Goal: Find specific page/section: Find specific page/section

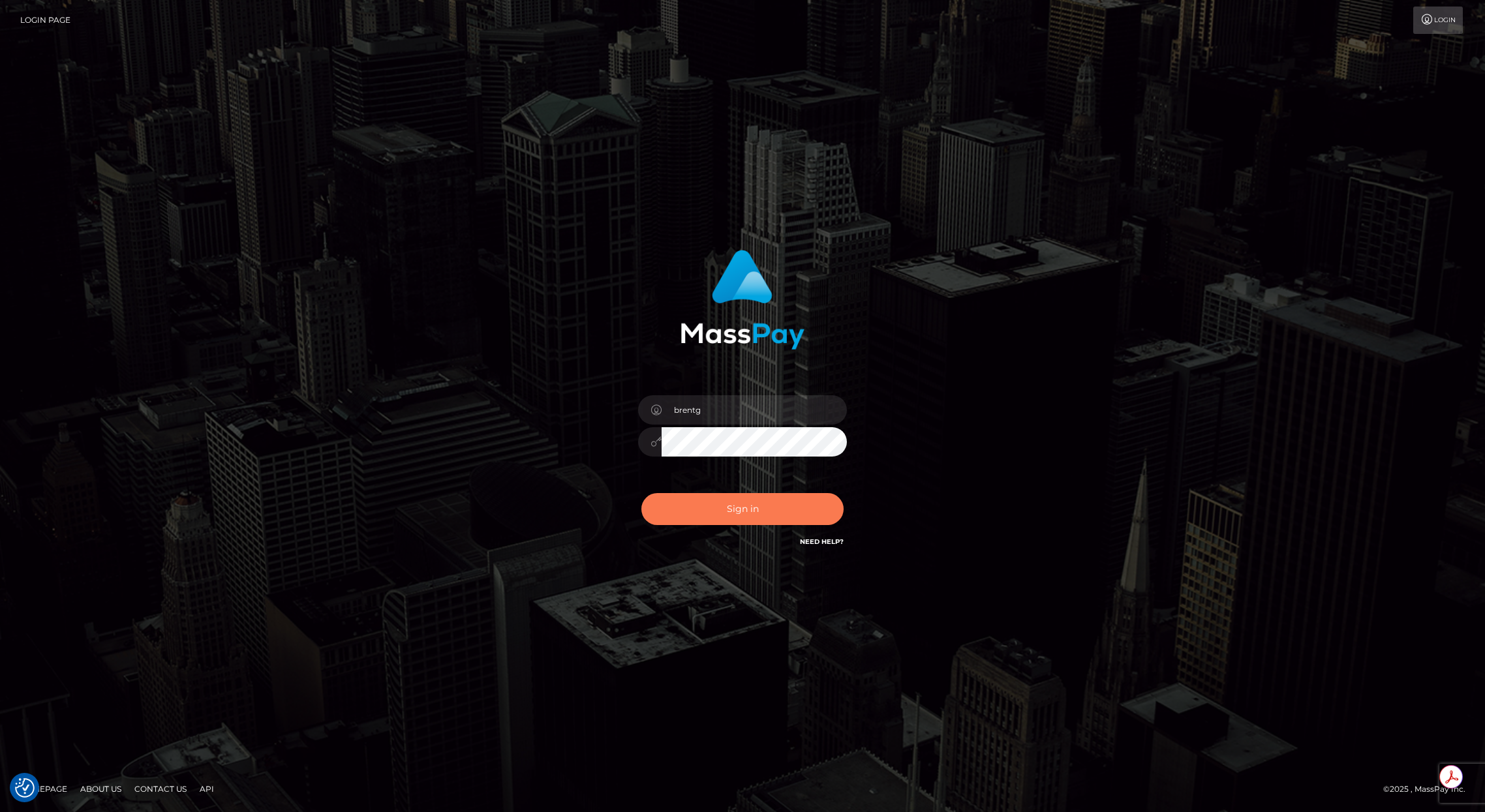
click at [682, 501] on button "Sign in" at bounding box center [742, 509] width 202 height 32
click at [786, 416] on input "brent@masspay.io" at bounding box center [754, 410] width 186 height 30
type input "brentg"
click at [745, 515] on button "Sign in" at bounding box center [742, 509] width 202 height 32
type input "brentg"
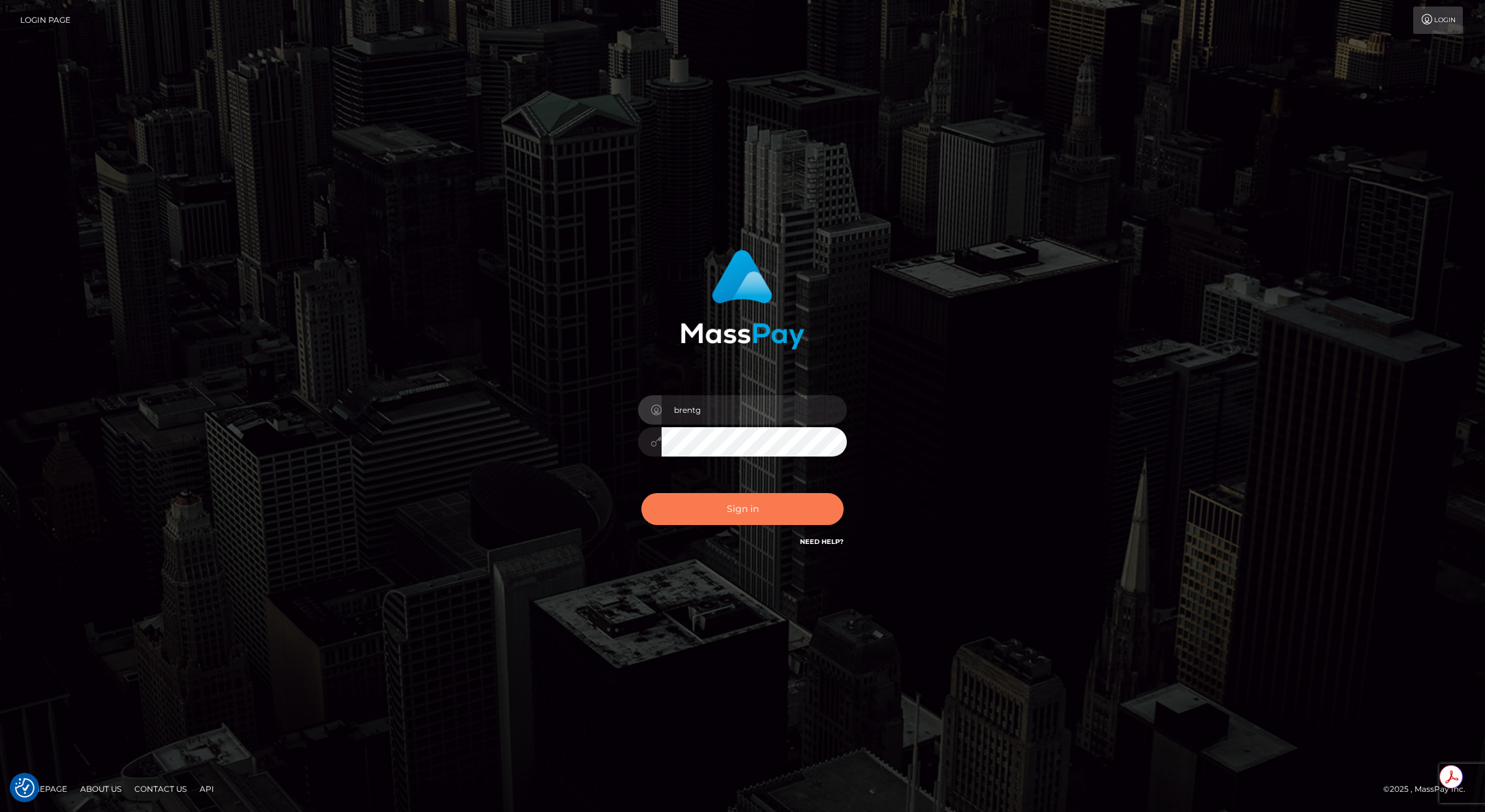
click at [742, 512] on button "Sign in" at bounding box center [742, 509] width 202 height 32
click at [742, 512] on div "Sign in Need Help?" at bounding box center [742, 514] width 229 height 58
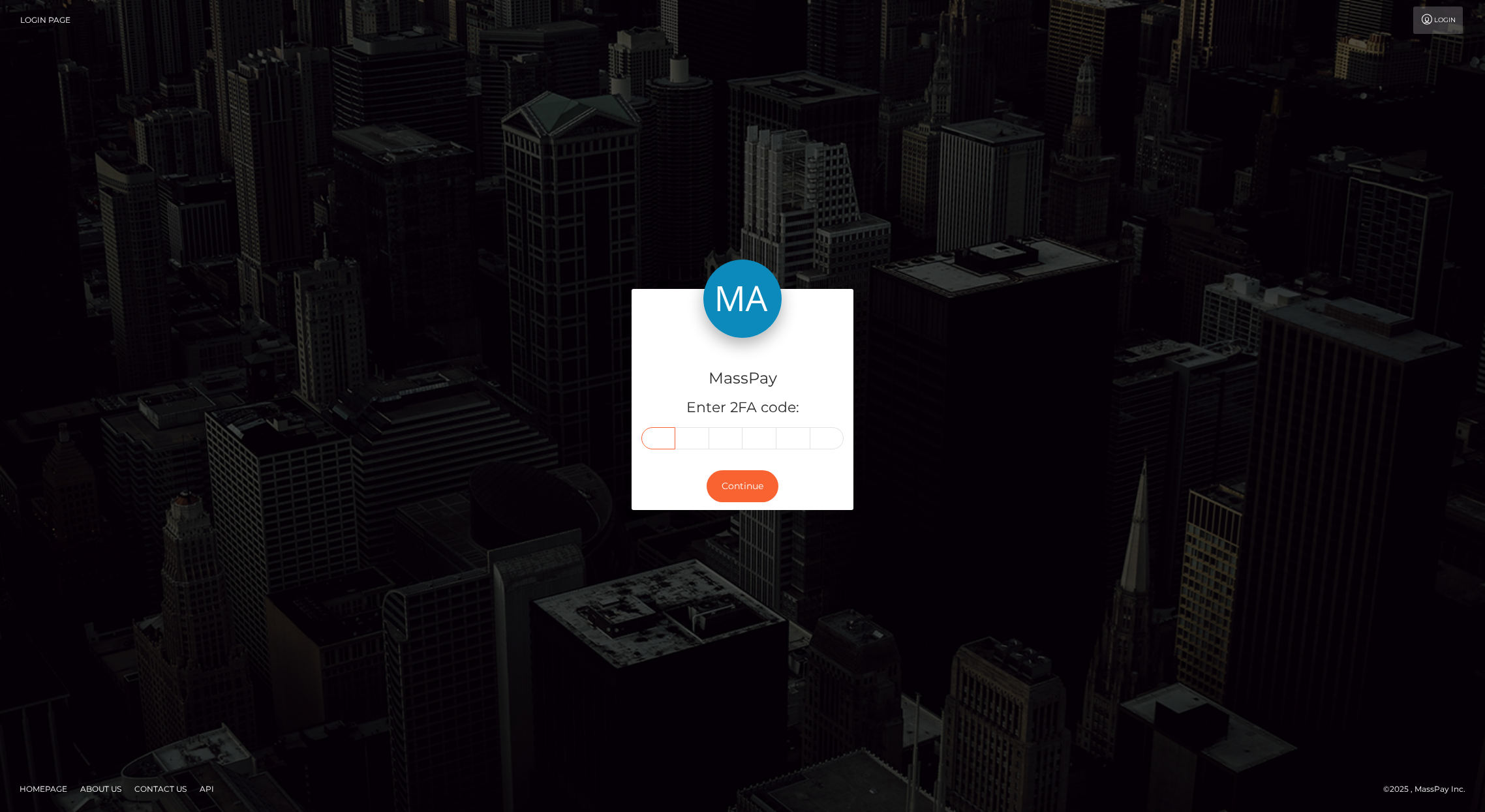
paste input "8"
type input "8"
type input "9"
type input "5"
type input "0"
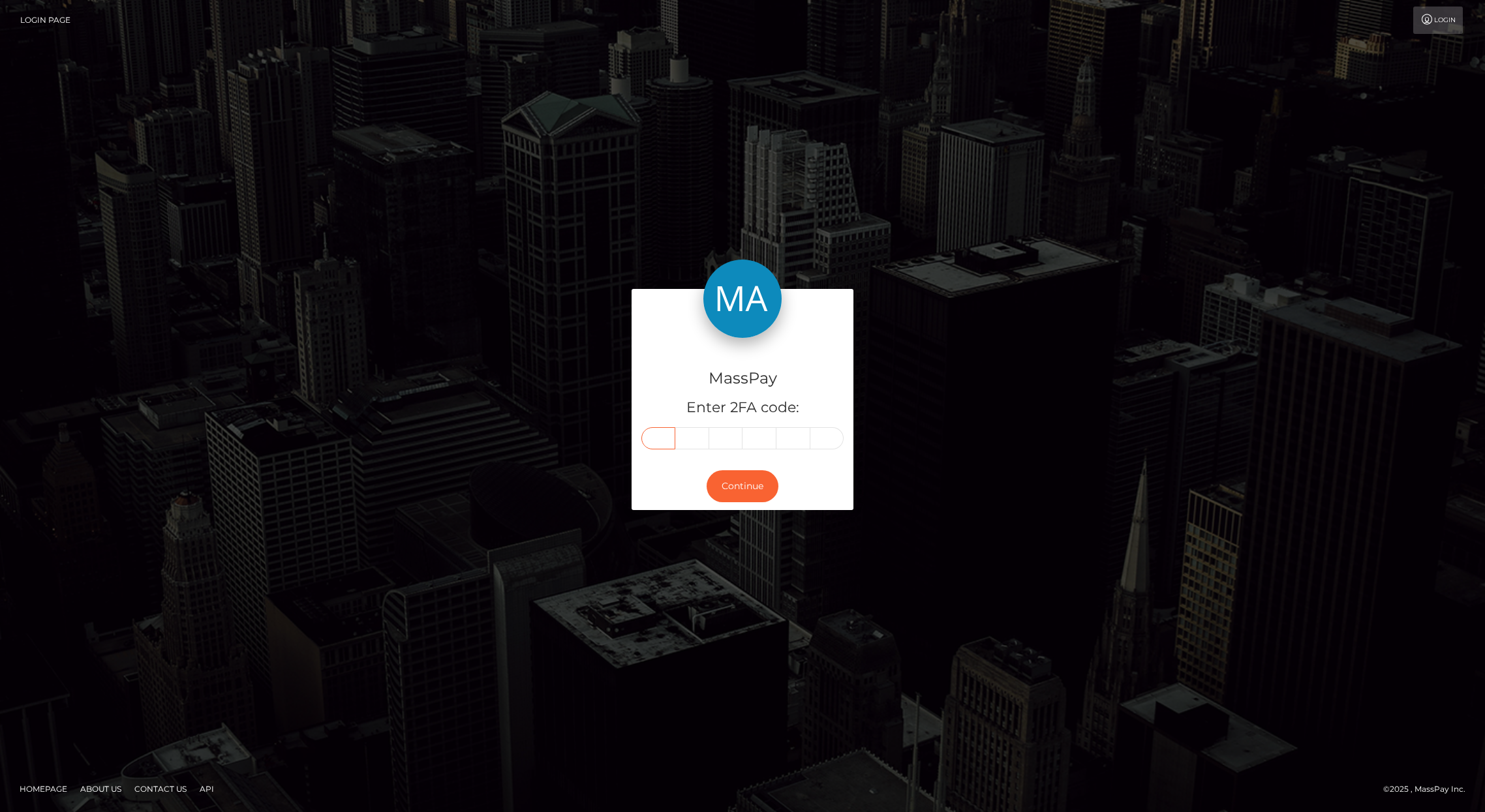
type input "2"
type input "6"
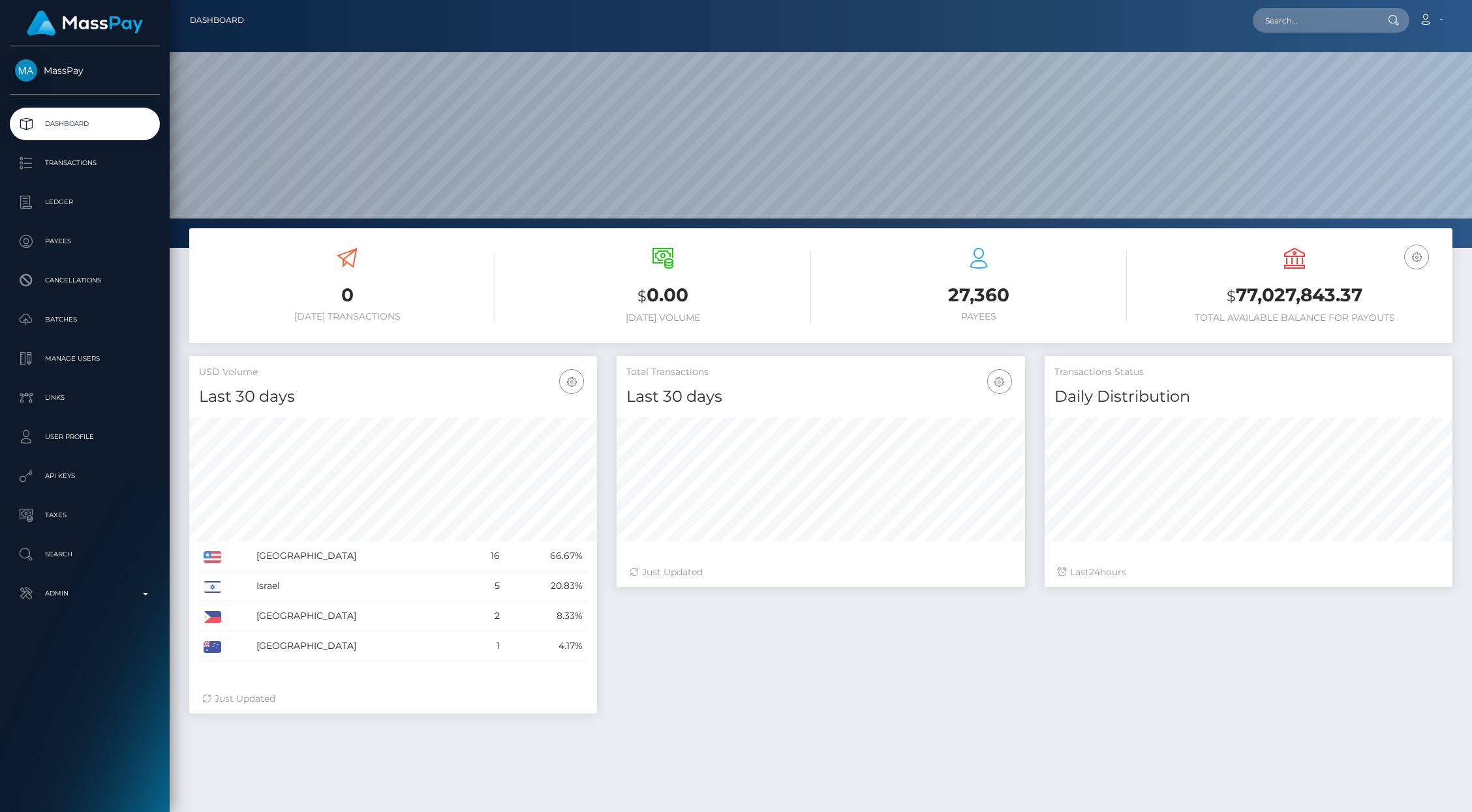
scroll to position [231, 408]
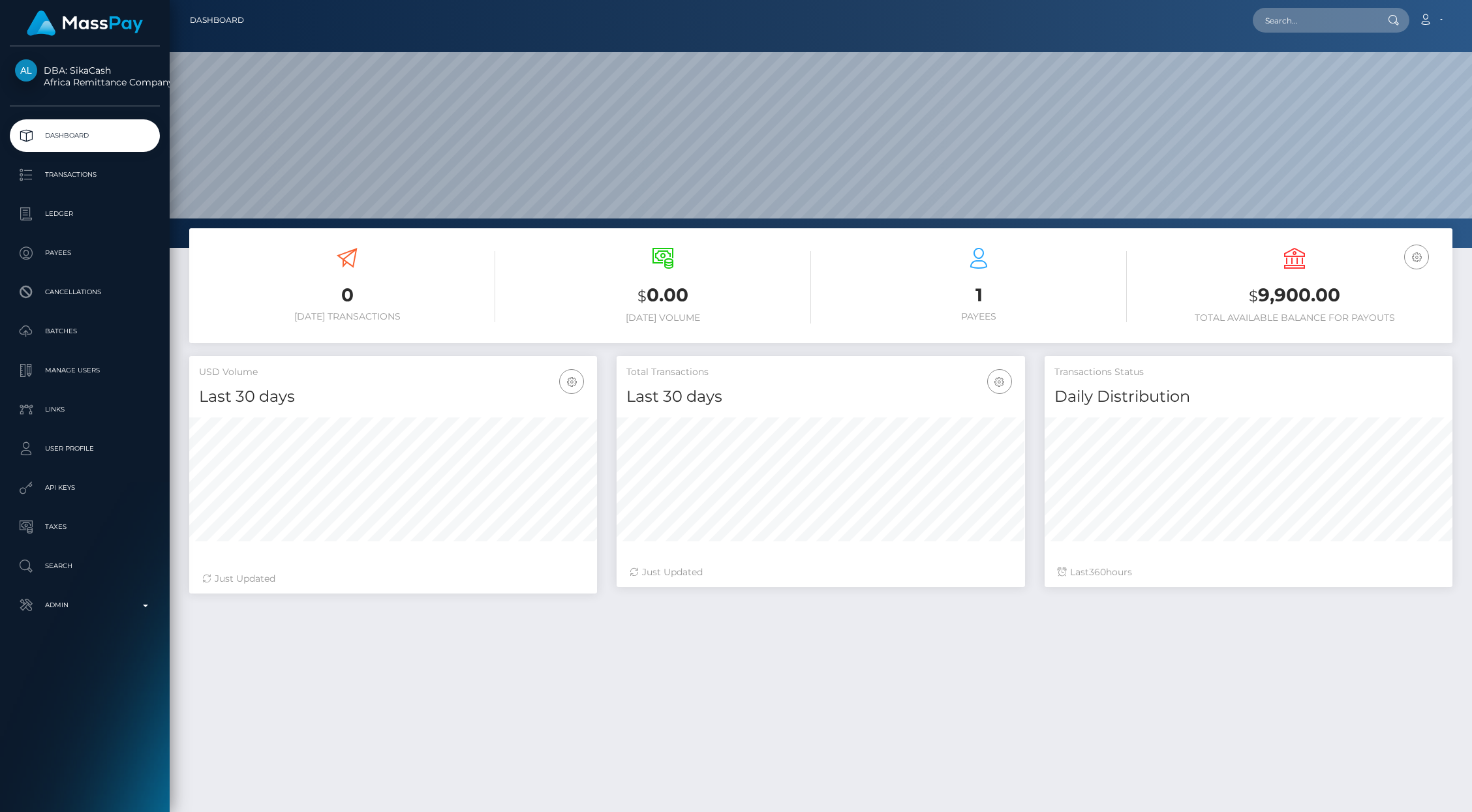
scroll to position [231, 408]
click at [62, 221] on p "Ledger" at bounding box center [84, 214] width 139 height 19
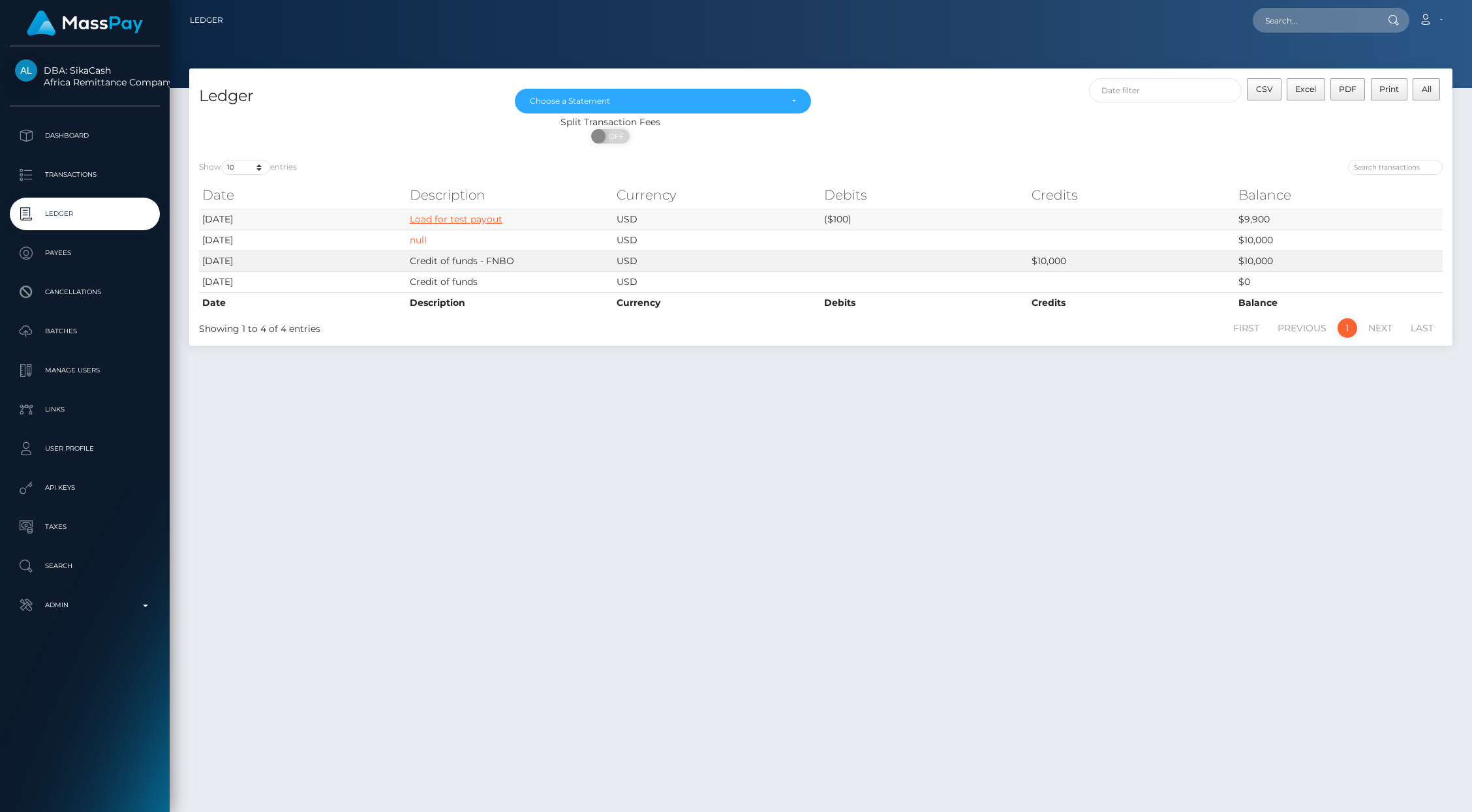
click at [444, 219] on link "Load for test payout" at bounding box center [456, 219] width 93 height 11
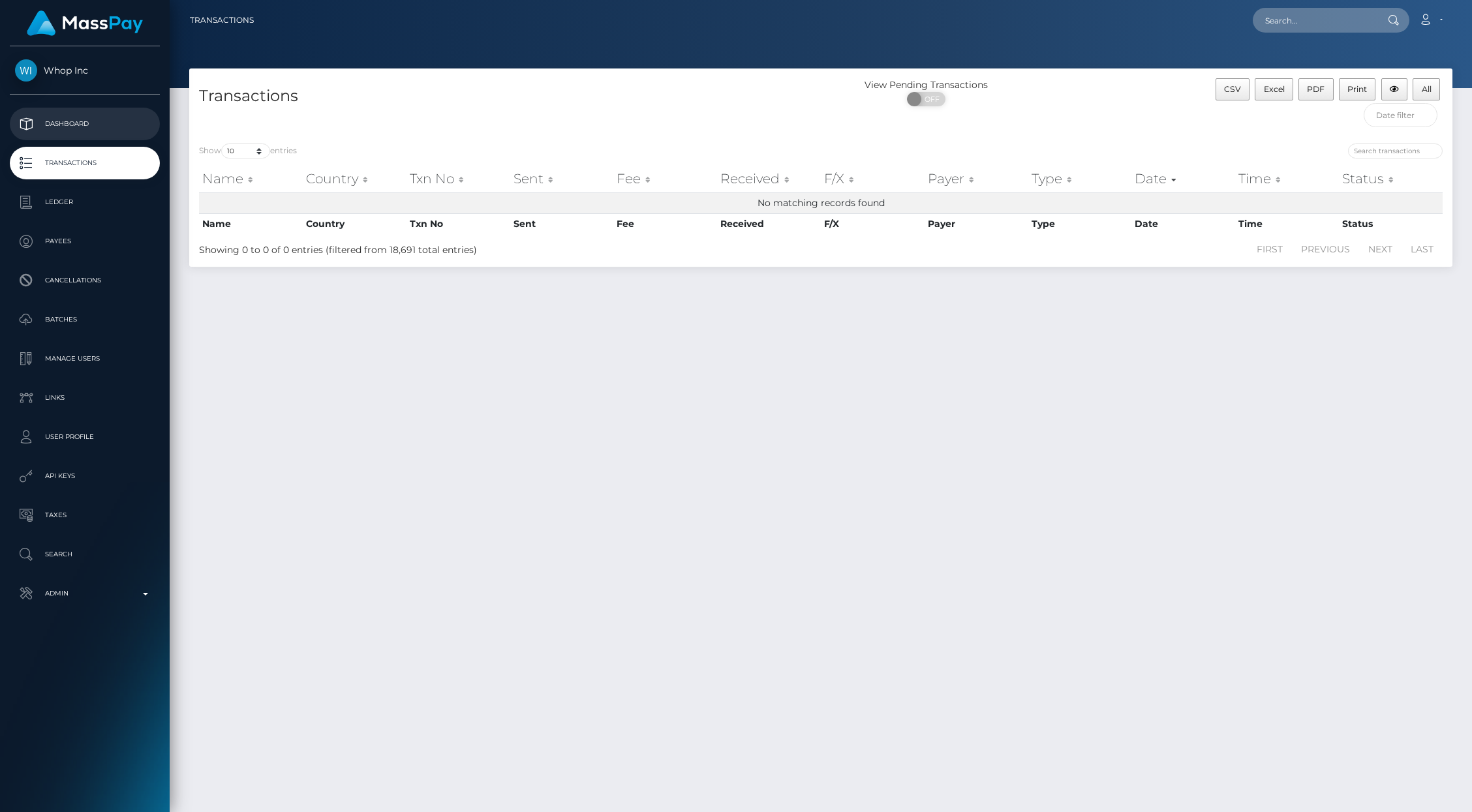
click at [60, 121] on p "Dashboard" at bounding box center [84, 124] width 139 height 19
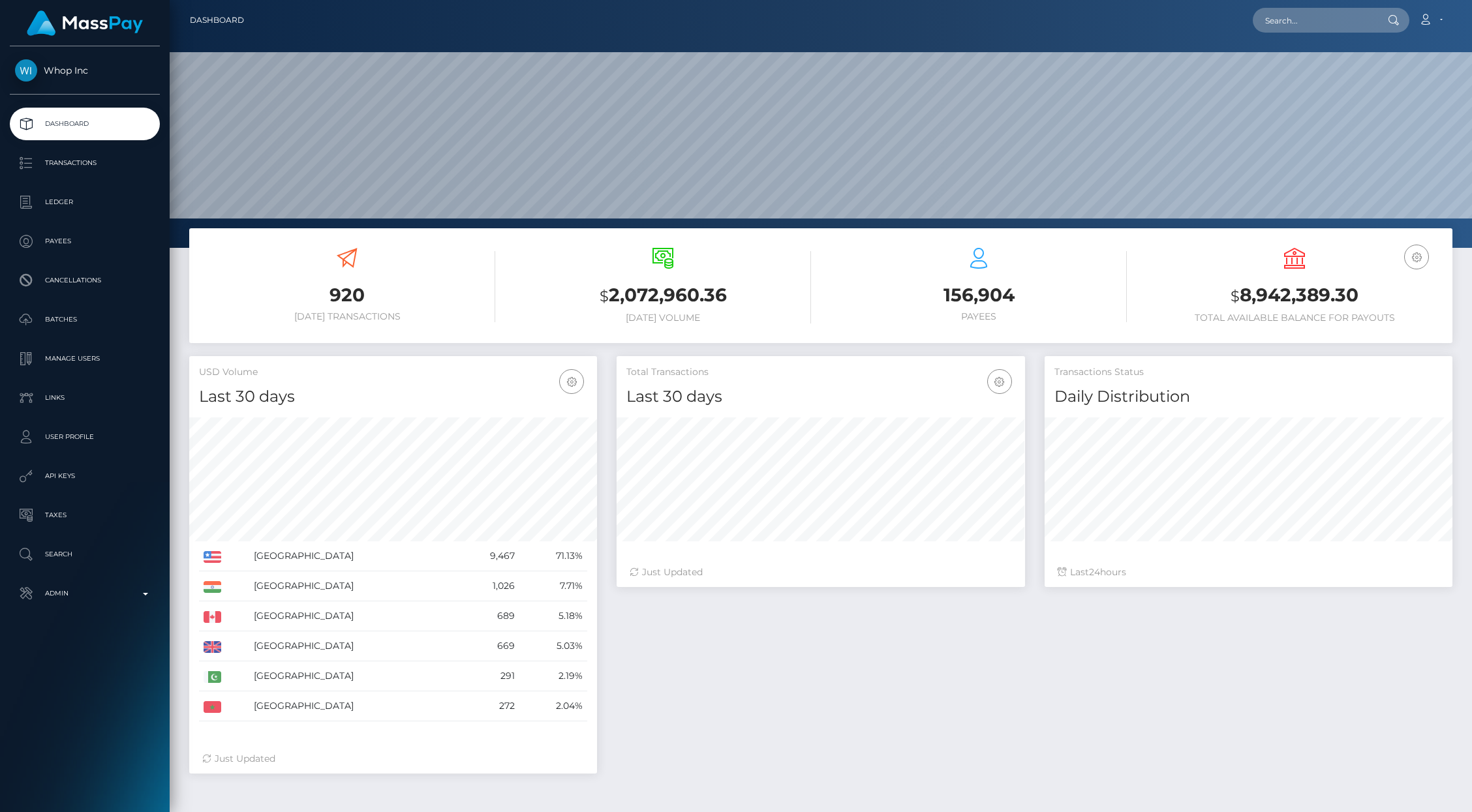
scroll to position [231, 408]
click at [1326, 34] on nav "Dashboard Loading... Loading... Account Edit Profile" at bounding box center [821, 20] width 1303 height 40
click at [1298, 25] on input "text" at bounding box center [1314, 20] width 123 height 25
paste input "poact_cOQLEK9Ef4hV"
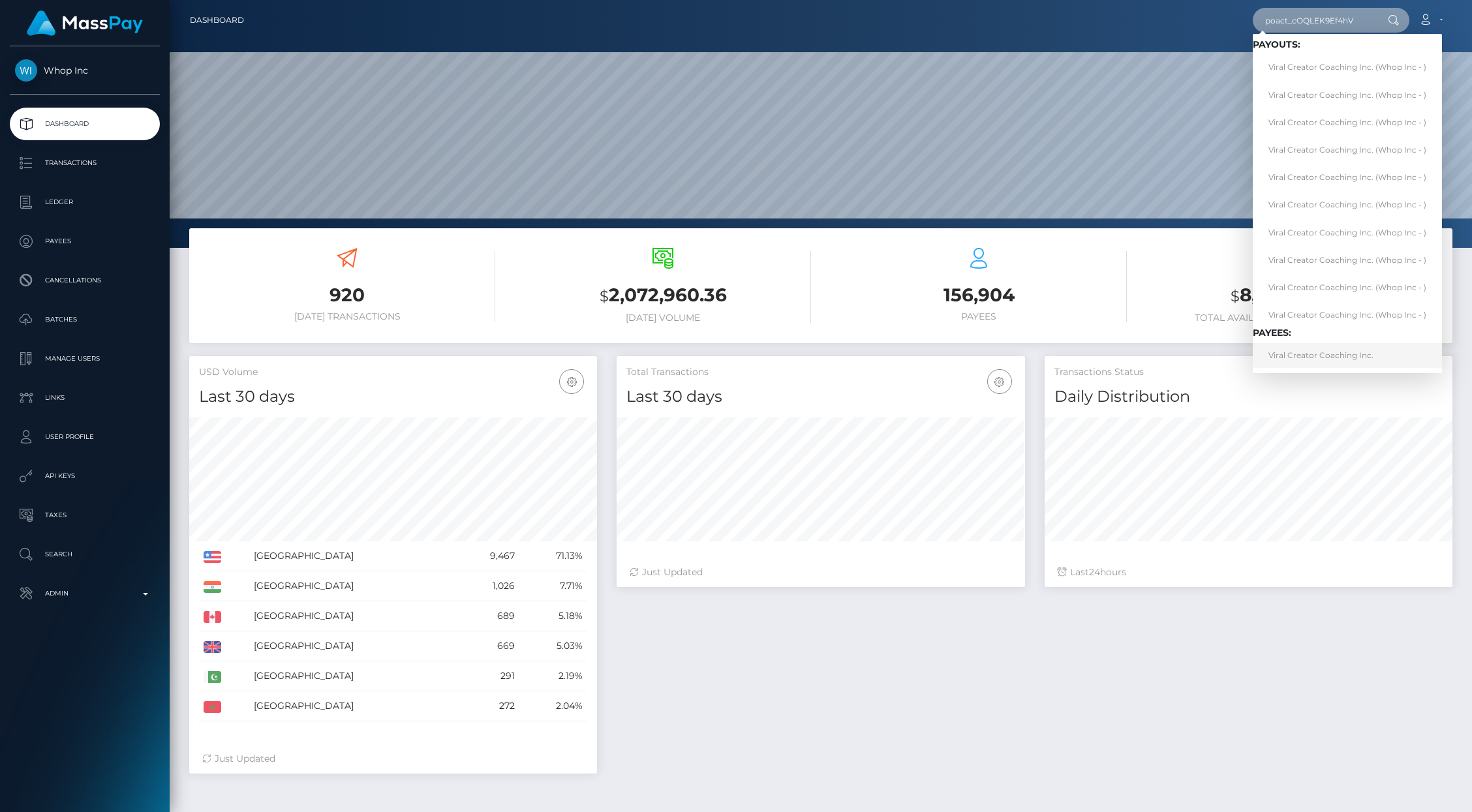
type input "poact_cOQLEK9Ef4hV"
click at [1310, 356] on link "Viral Creator Coaching Inc." at bounding box center [1348, 356] width 189 height 25
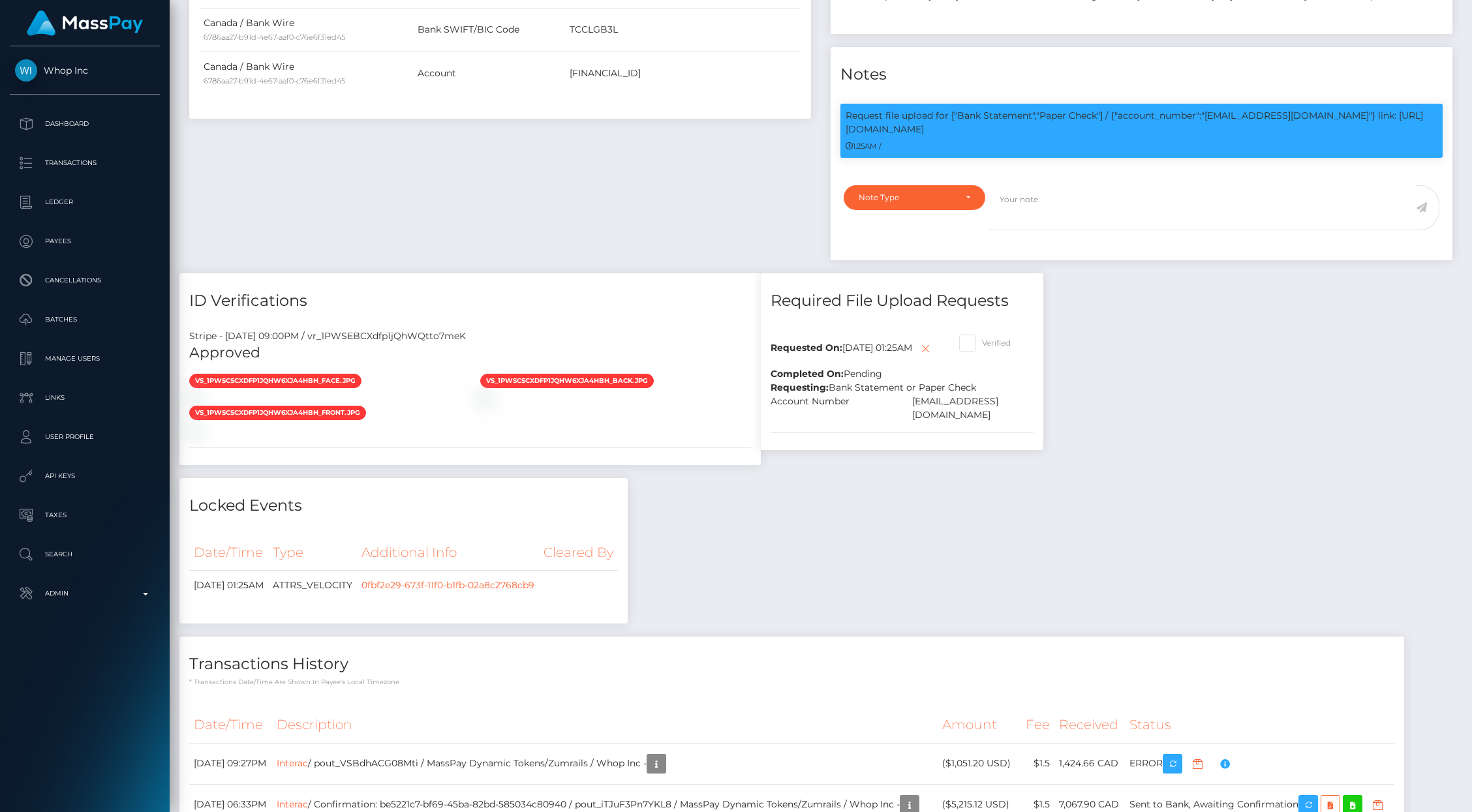
scroll to position [593, 0]
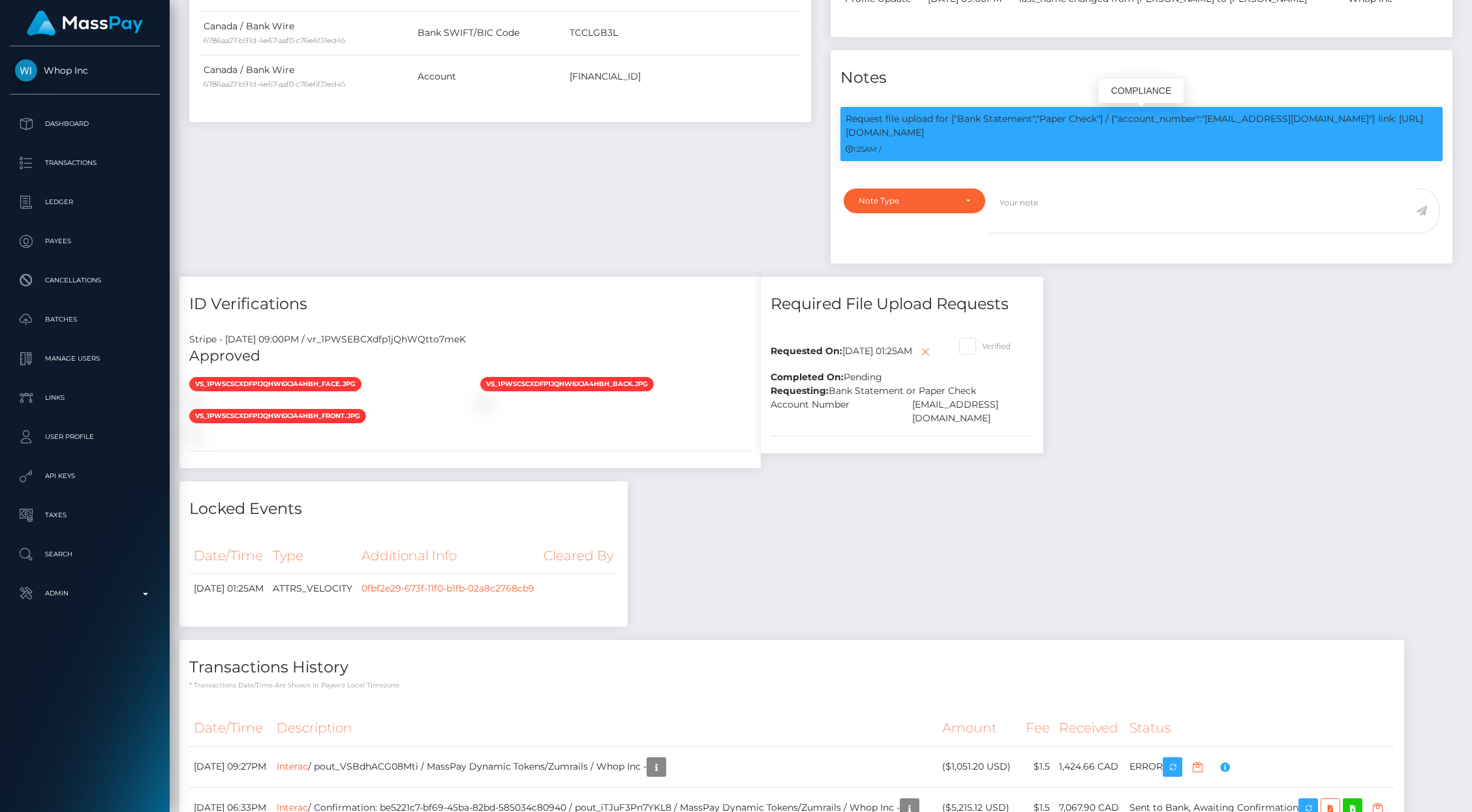
drag, startPoint x: 980, startPoint y: 134, endPoint x: 1144, endPoint y: 141, distance: 164.1
click at [1144, 141] on div "Request file upload for ["Bank Statement","Paper Check"] / {"account_number":"c…" at bounding box center [1141, 134] width 602 height 54
copy div "https://l.maspay.io/xhpzj"
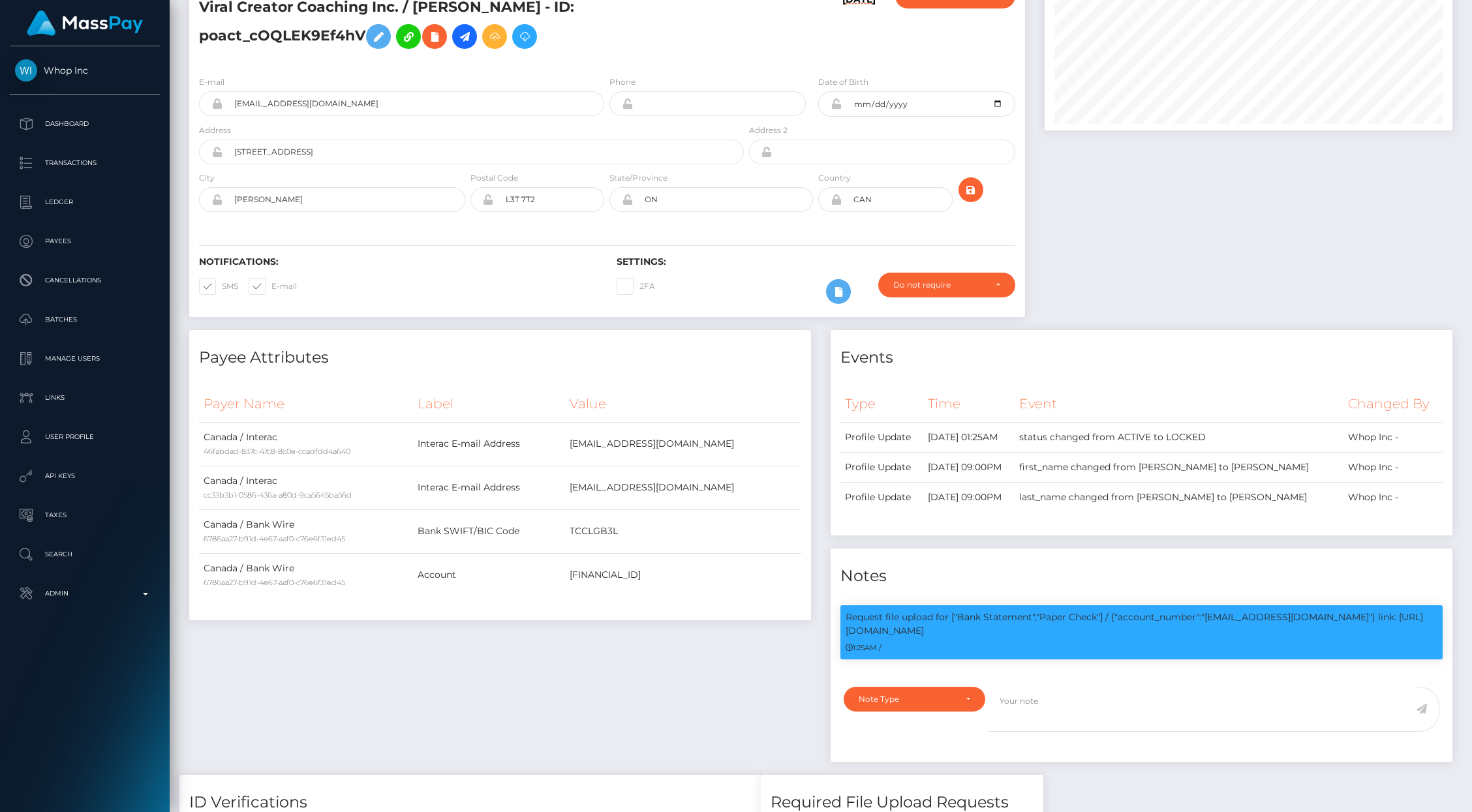
scroll to position [0, 0]
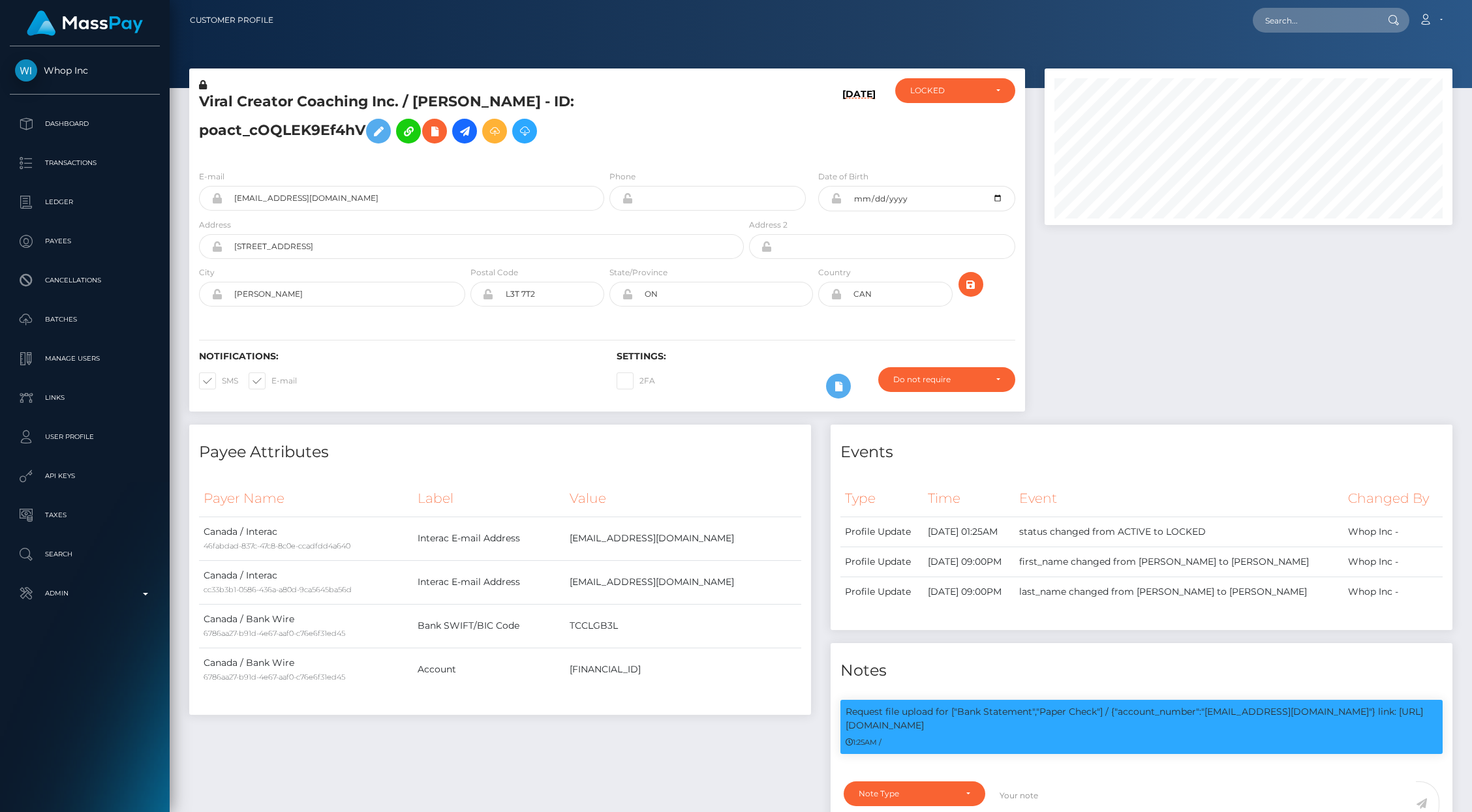
drag, startPoint x: 206, startPoint y: 131, endPoint x: 362, endPoint y: 139, distance: 156.2
click at [362, 139] on h5 "Viral Creator Coaching Inc. / ADRIAN NEIL DIMACULANGAN - ID: poact_cOQLEK9Ef4hV" at bounding box center [468, 121] width 538 height 58
copy h5 "poact_cOQLEK9Ef4hV"
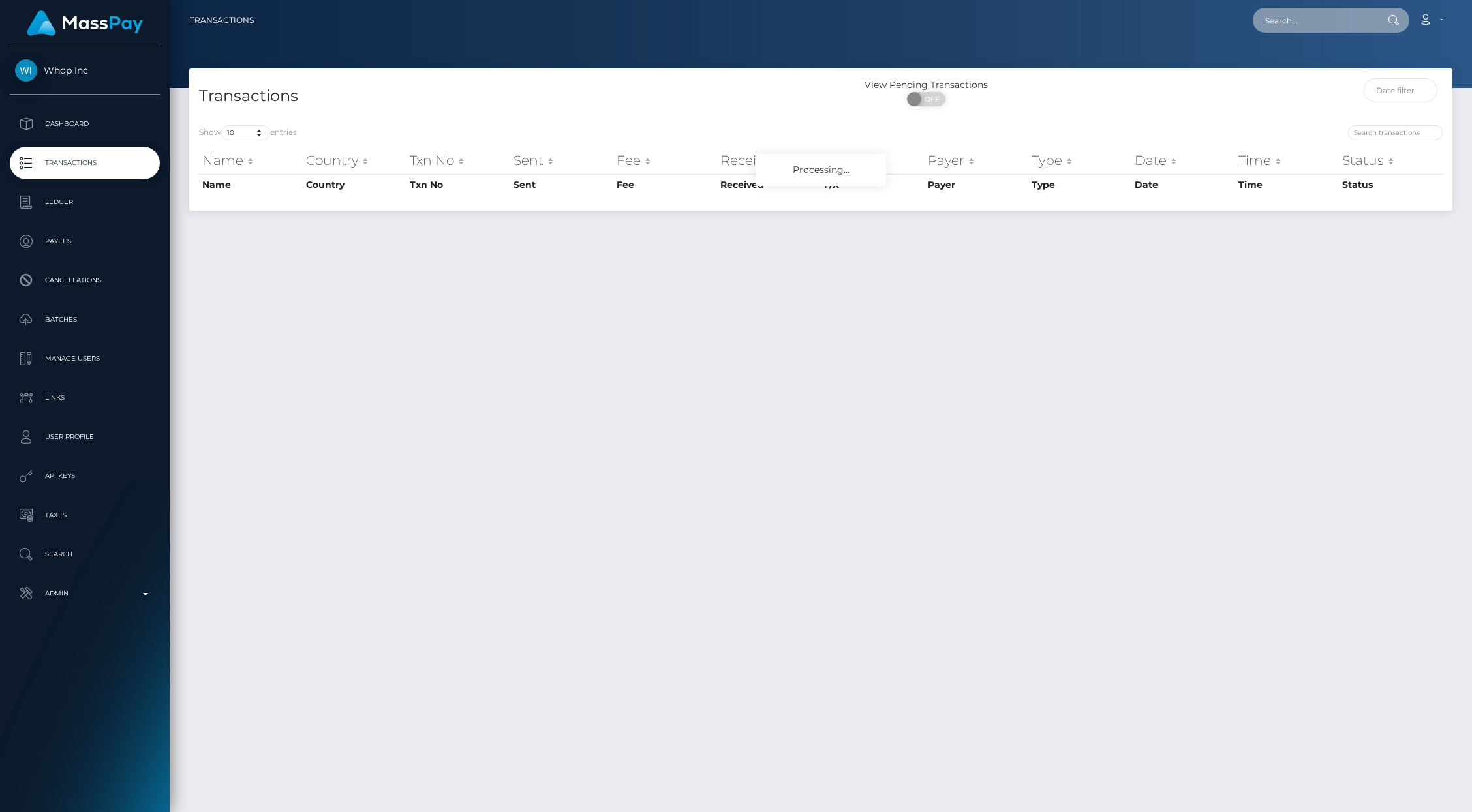
click at [1312, 30] on input "text" at bounding box center [1314, 20] width 123 height 25
paste input "poact_A4PdhB75GWXv"
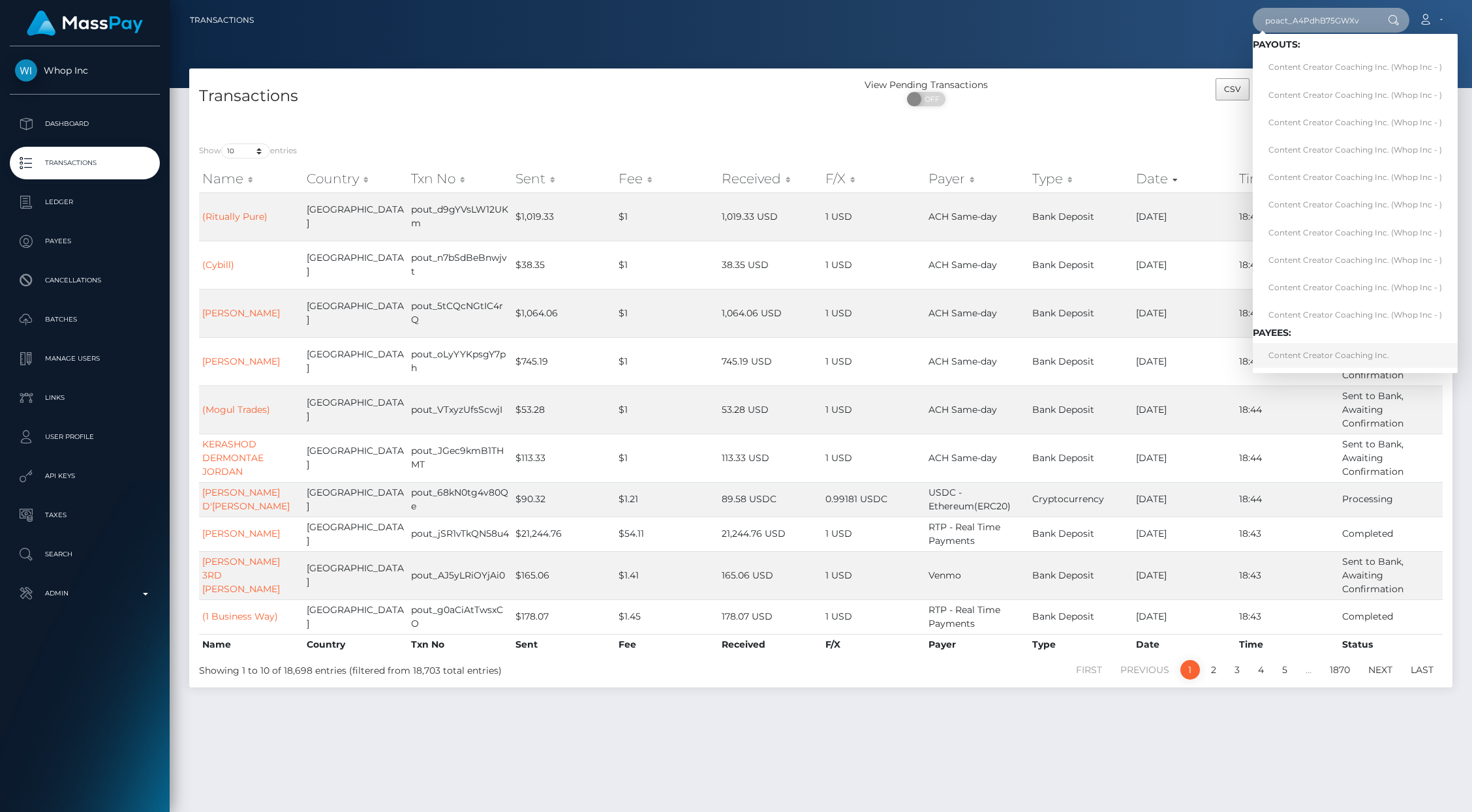
type input "poact_A4PdhB75GWXv"
click at [1321, 355] on link "Content Creator Coaching Inc." at bounding box center [1355, 356] width 205 height 25
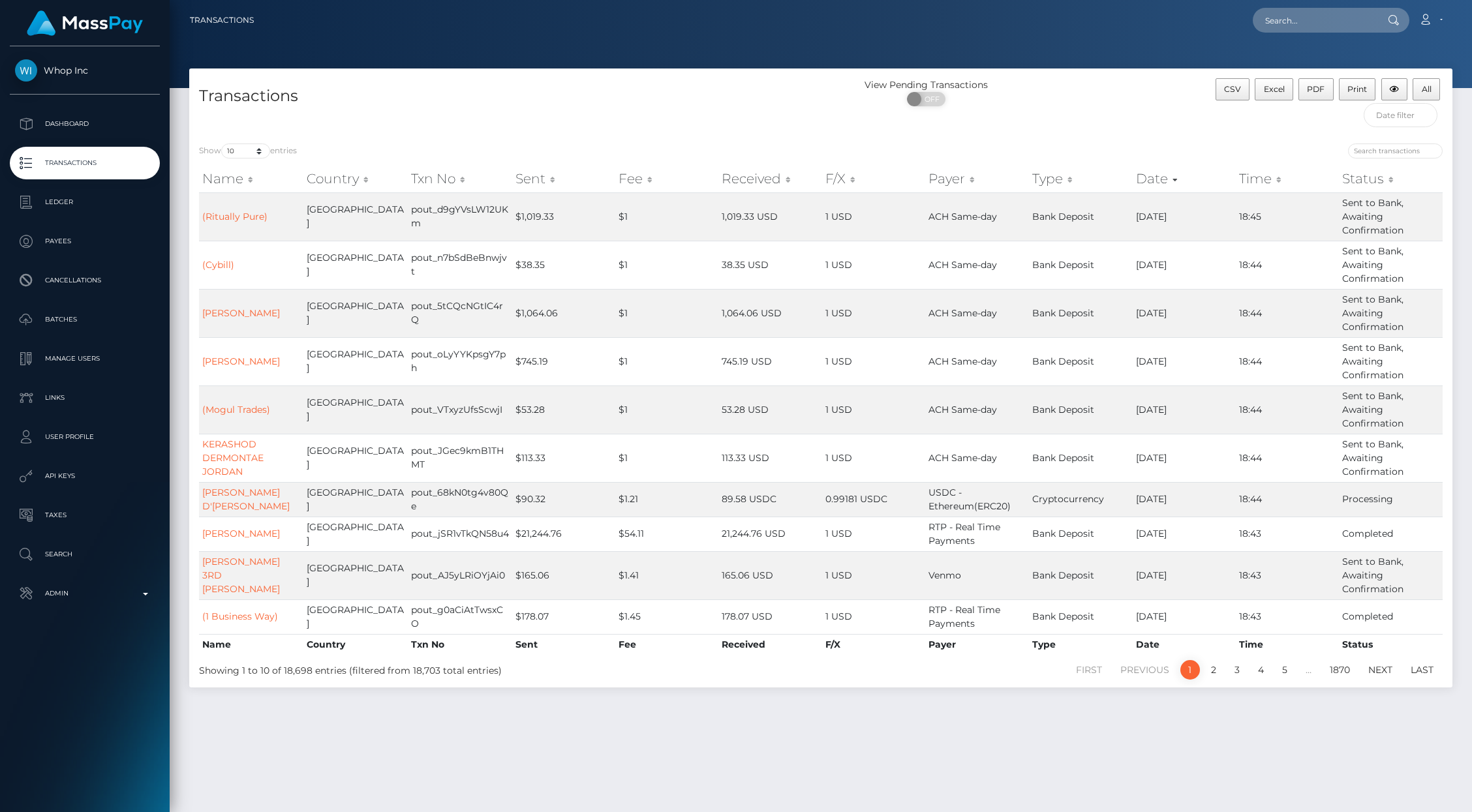
drag, startPoint x: 1333, startPoint y: 36, endPoint x: 1287, endPoint y: 28, distance: 46.7
click at [1333, 36] on nav "Transactions Loading... Loading... Account Logout" at bounding box center [821, 20] width 1303 height 40
click at [1286, 28] on input "text" at bounding box center [1314, 20] width 123 height 25
paste input "pout_3sKOIDs5he7Mv"
click at [1288, 10] on input "pout_3sKOIDs5he7Mv" at bounding box center [1314, 20] width 123 height 25
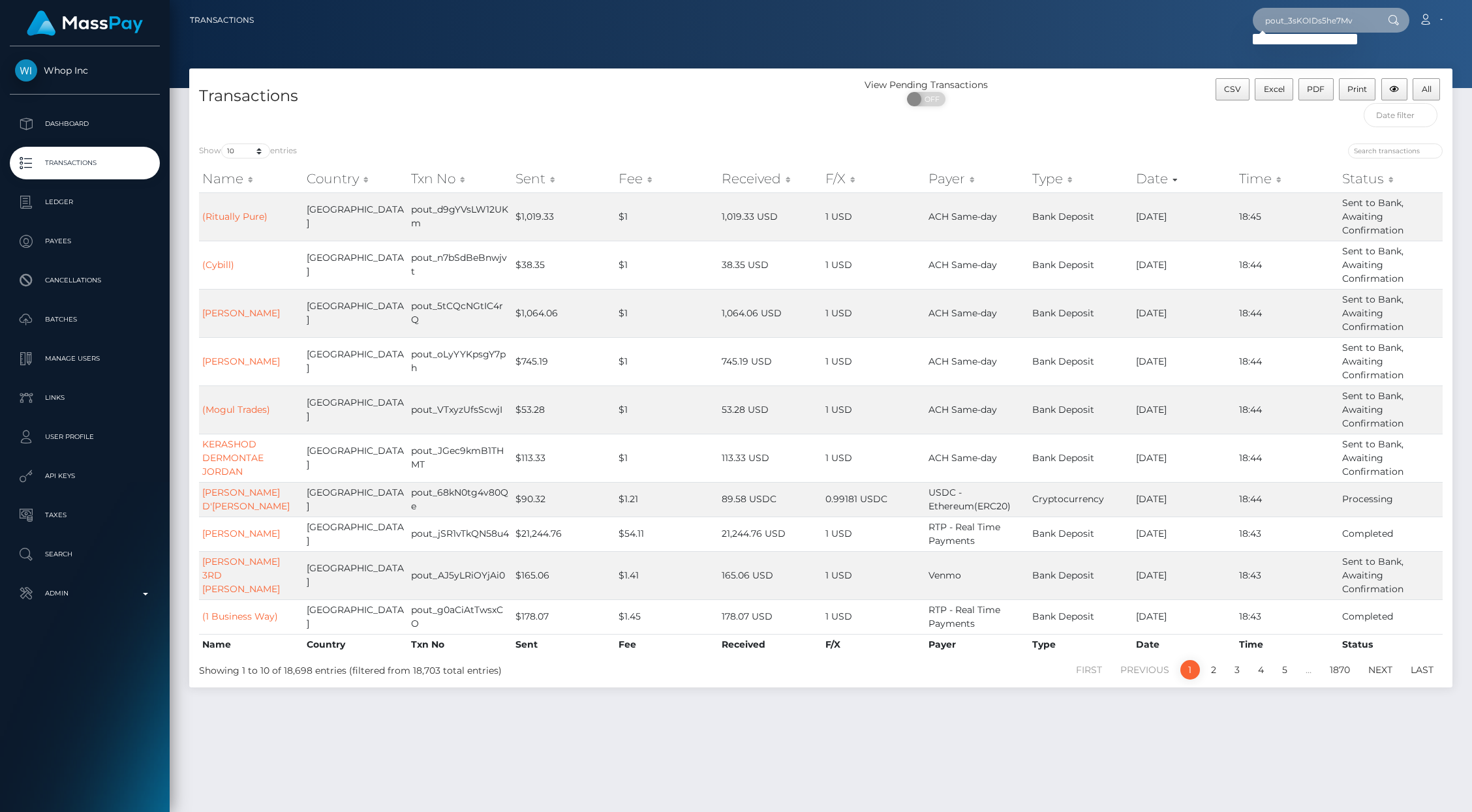
click at [1288, 10] on input "pout_3sKOIDs5he7Mv" at bounding box center [1314, 20] width 123 height 25
click at [1287, 11] on input "pout_3sKOIDs5he7Mv" at bounding box center [1314, 20] width 123 height 25
click at [1303, 23] on input "pout_3sKOIDs5he7Mv" at bounding box center [1314, 20] width 123 height 25
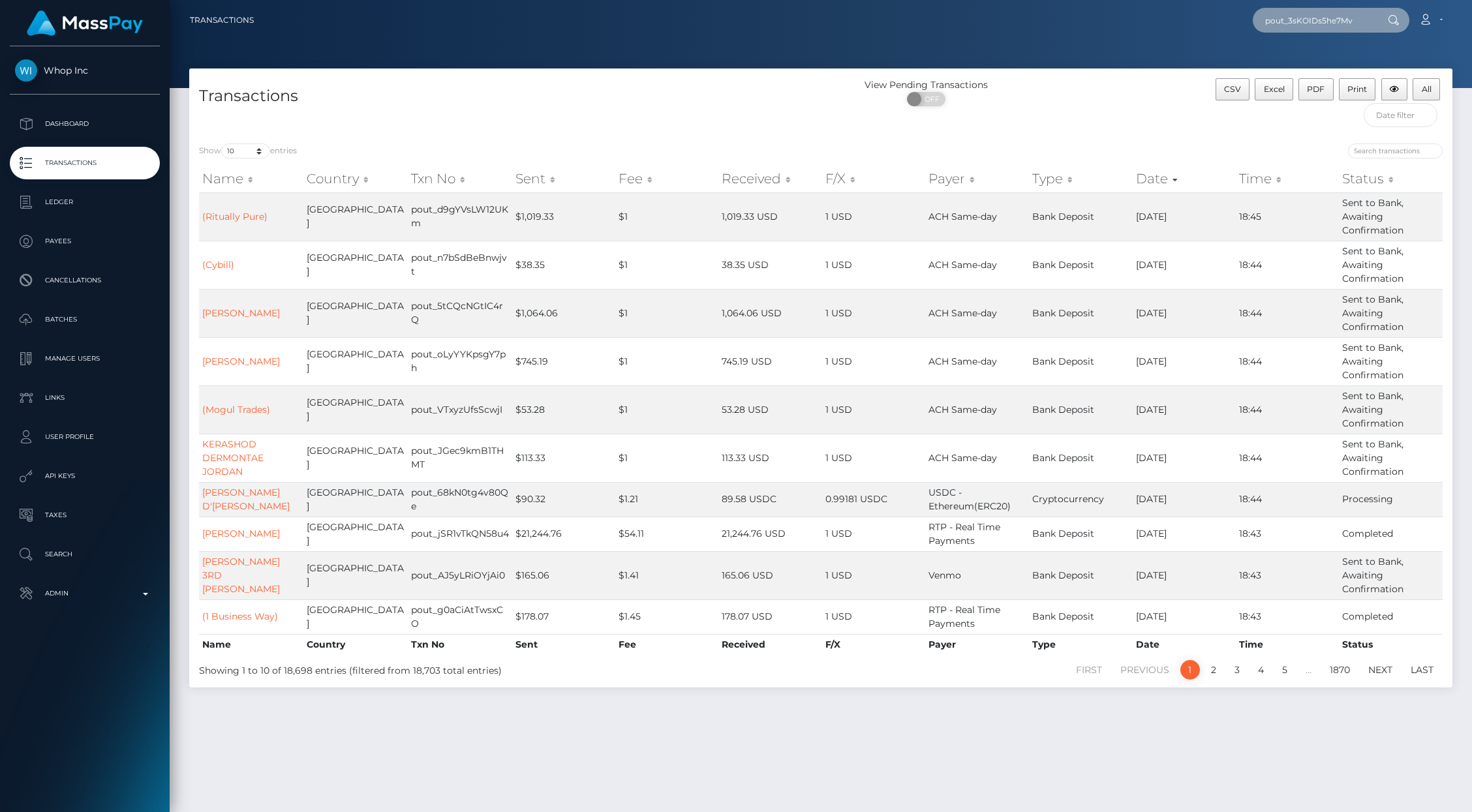
paste input "0fbf2e29-673f-11f0-b1fb-02a8c2768cb9"
type input "0fbf2e29-673f-11f0-b1fb-02a8c2768cb9"
click at [1315, 63] on link "Content Creator Coaching Inc." at bounding box center [1329, 67] width 152 height 25
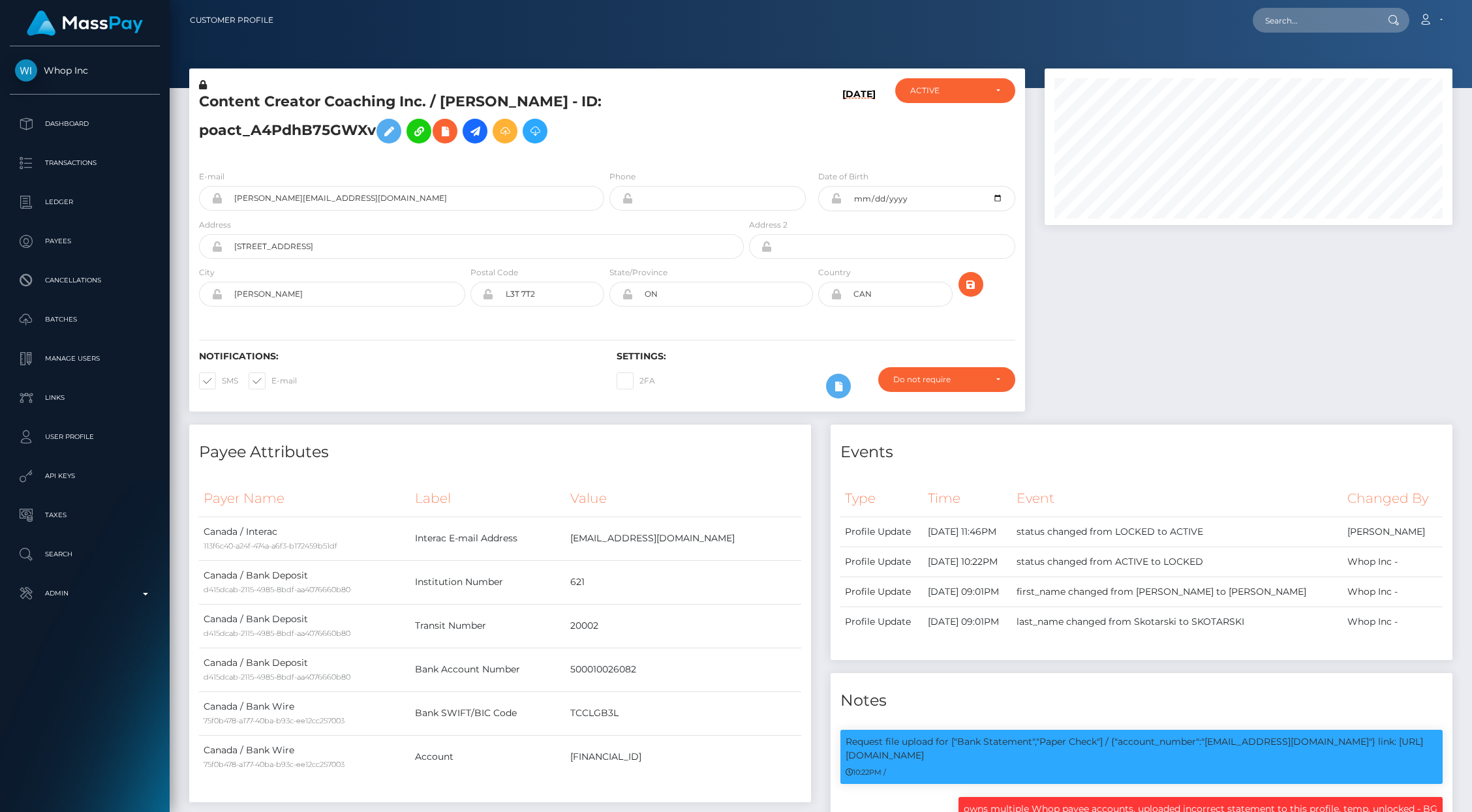
scroll to position [157, 408]
drag, startPoint x: 198, startPoint y: 137, endPoint x: 372, endPoint y: 142, distance: 174.1
click at [372, 142] on div "Content Creator Coaching Inc. / [PERSON_NAME] - ID: poact_A4PdhB75GWXv" at bounding box center [468, 118] width 557 height 81
copy h5 "poact_A4PdhB75GWXv"
